Goal: Information Seeking & Learning: Learn about a topic

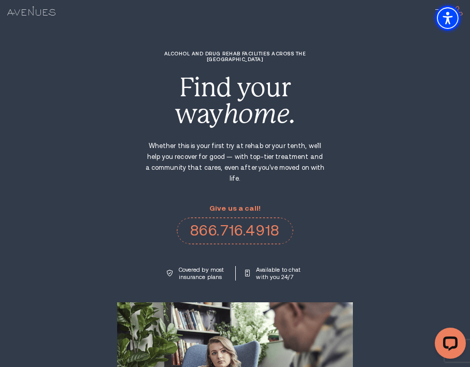
click at [435, 9] on img "Accessibility Menu" at bounding box center [447, 18] width 25 height 25
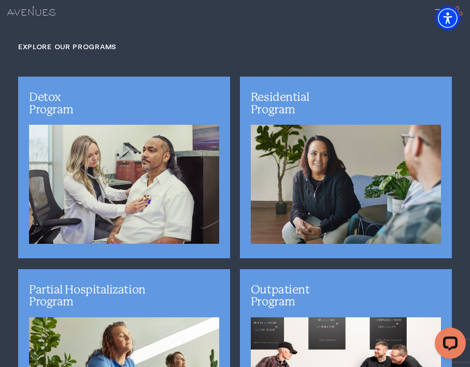
scroll to position [2300, 0]
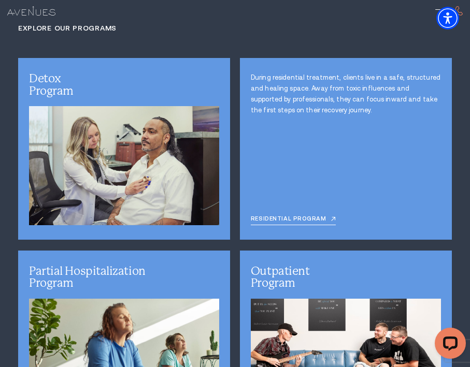
click at [283, 126] on div "During residential treatment, clients live in a safe, structured and healing sp…" at bounding box center [346, 149] width 212 height 182
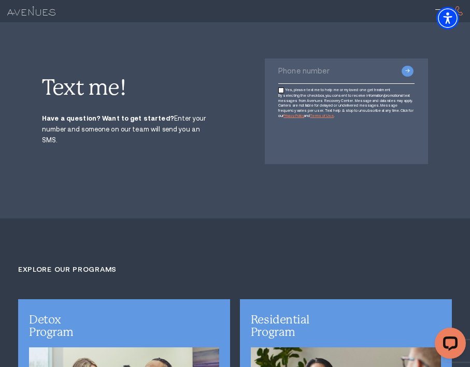
scroll to position [2324, 0]
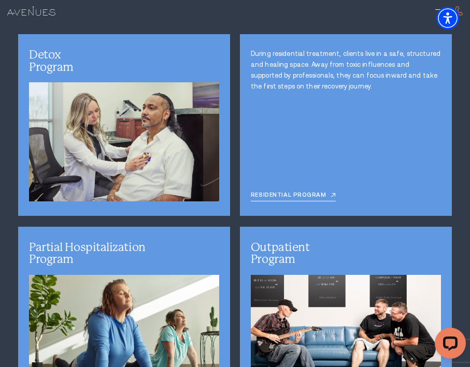
click at [291, 62] on p "During residential treatment, clients live in a safe, structured and healing sp…" at bounding box center [346, 71] width 190 height 44
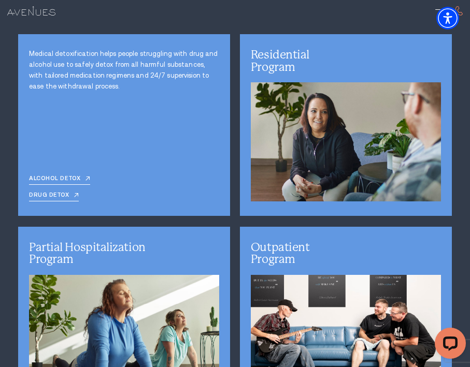
scroll to position [2390, 0]
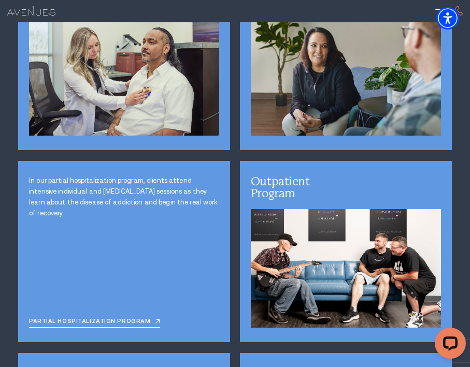
click at [140, 177] on p "In our partial hospitalization program, clients attend intensive individual and…" at bounding box center [124, 198] width 190 height 44
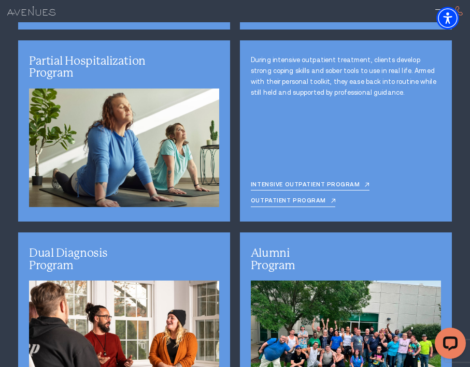
scroll to position [2465, 0]
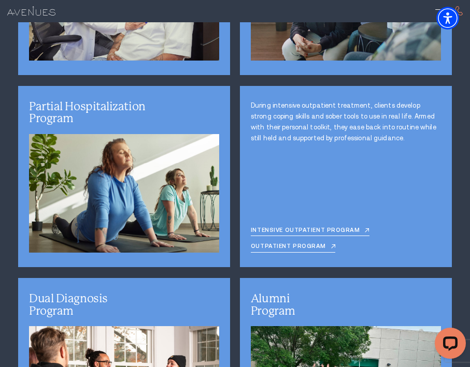
click at [310, 113] on p "During intensive outpatient treatment, clients develop strong coping skills and…" at bounding box center [346, 123] width 190 height 44
